Goal: Browse casually

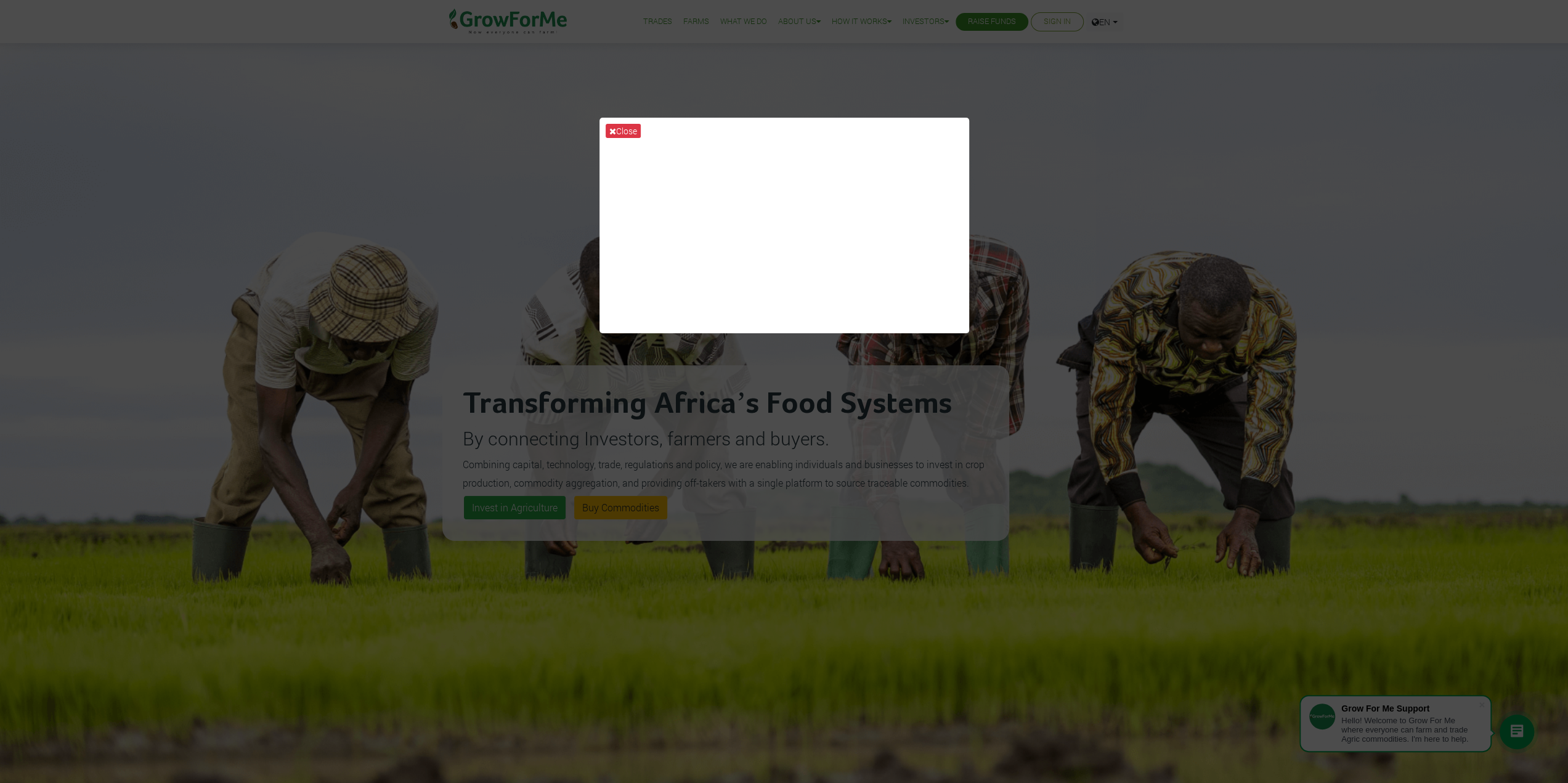
click at [513, 240] on div "Close" at bounding box center [784, 391] width 1568 height 783
click at [1074, 305] on div "Close" at bounding box center [784, 391] width 1568 height 783
click at [460, 282] on div "Close" at bounding box center [784, 391] width 1568 height 783
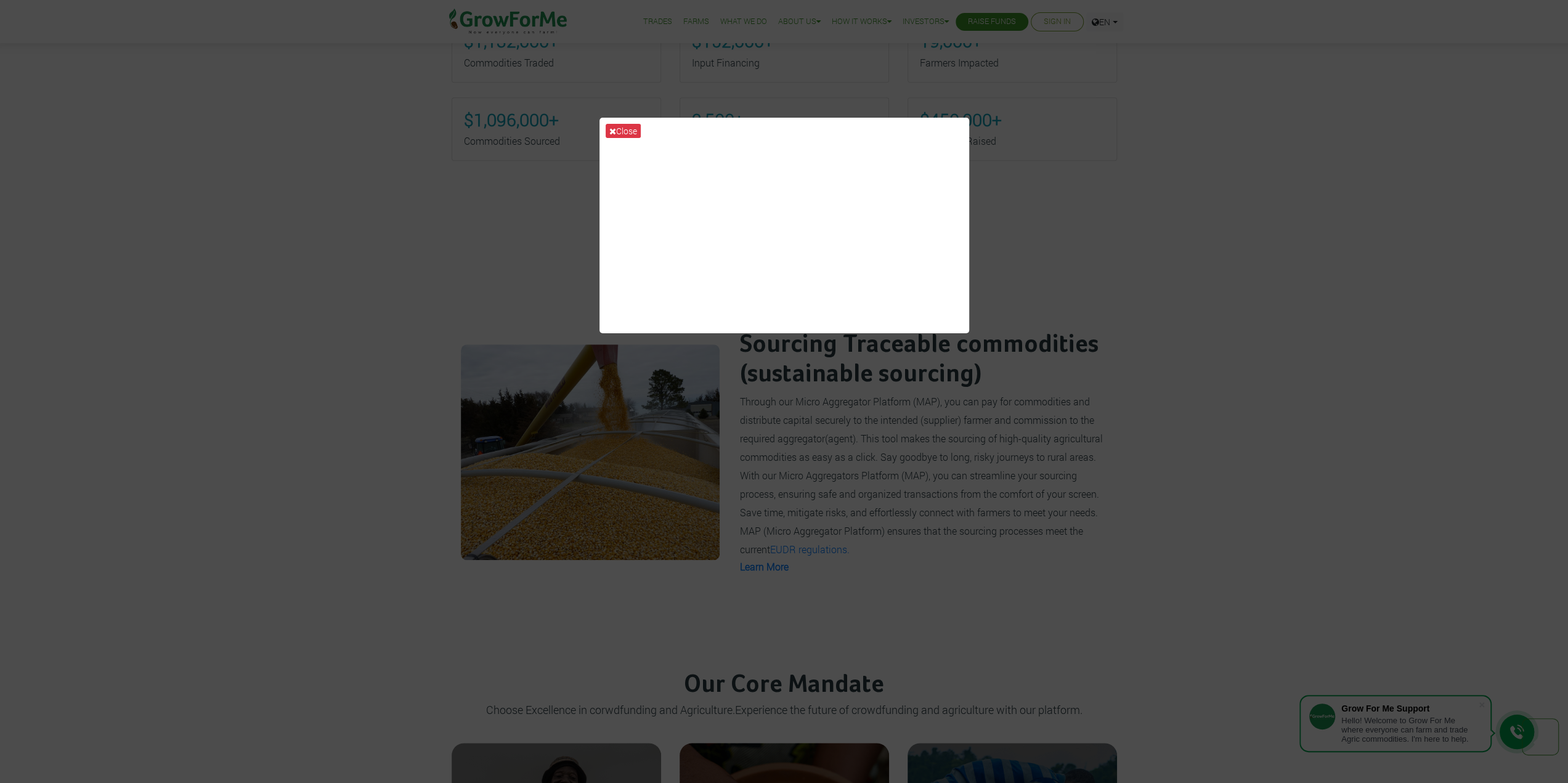
scroll to position [986, 0]
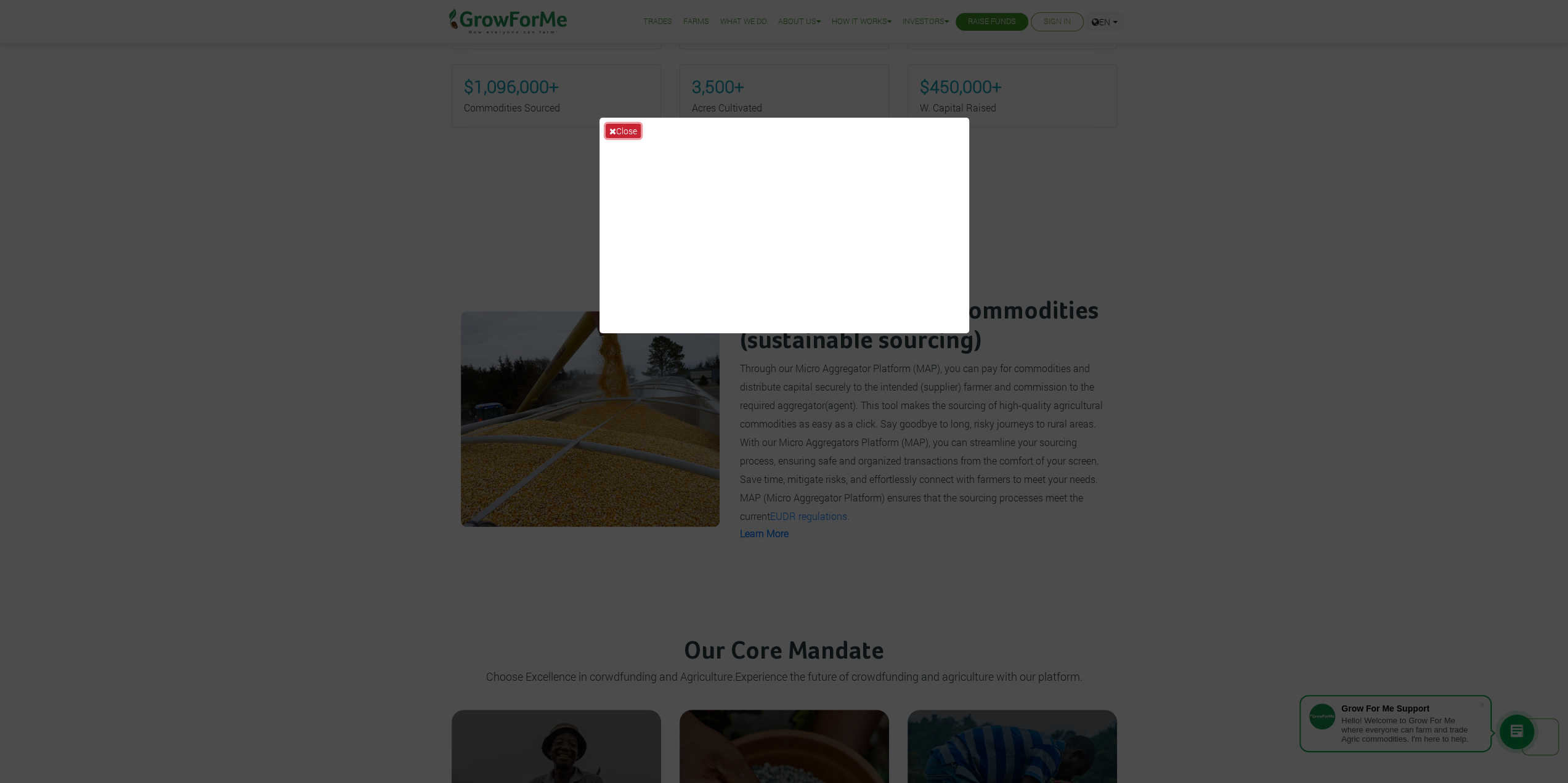
click at [614, 129] on icon at bounding box center [612, 131] width 7 height 9
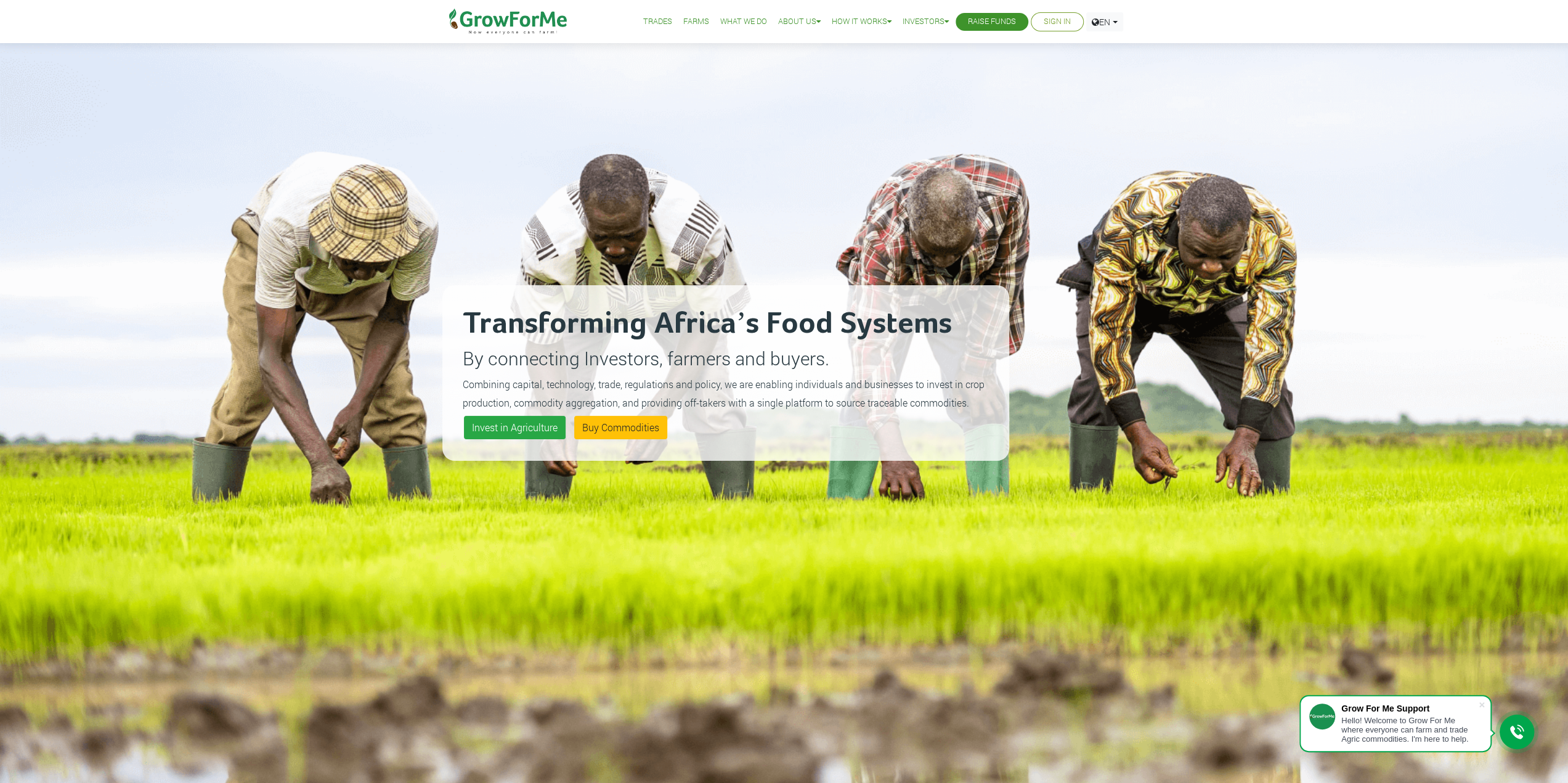
scroll to position [0, 0]
